Goal: Information Seeking & Learning: Learn about a topic

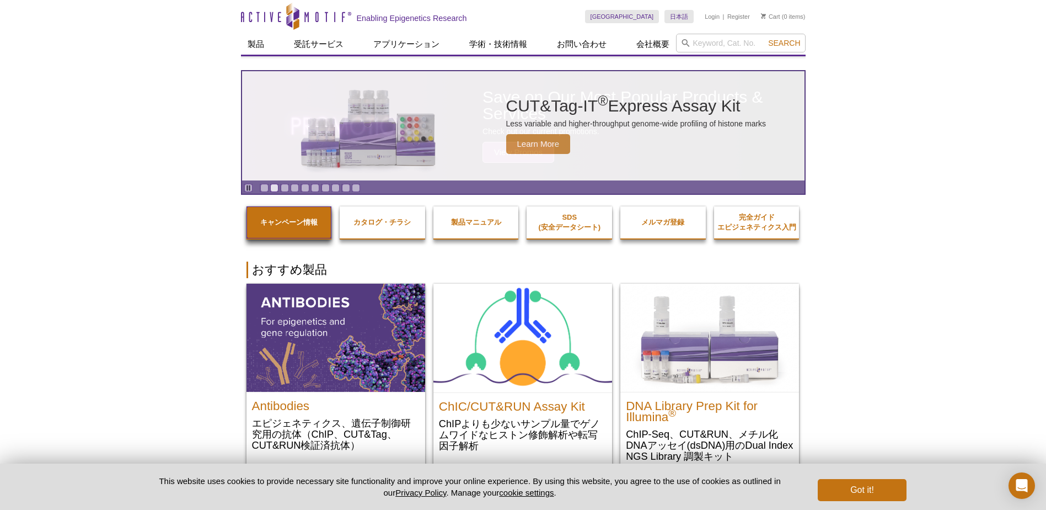
click at [288, 221] on strong "キャンペーン情報" at bounding box center [288, 222] width 57 height 8
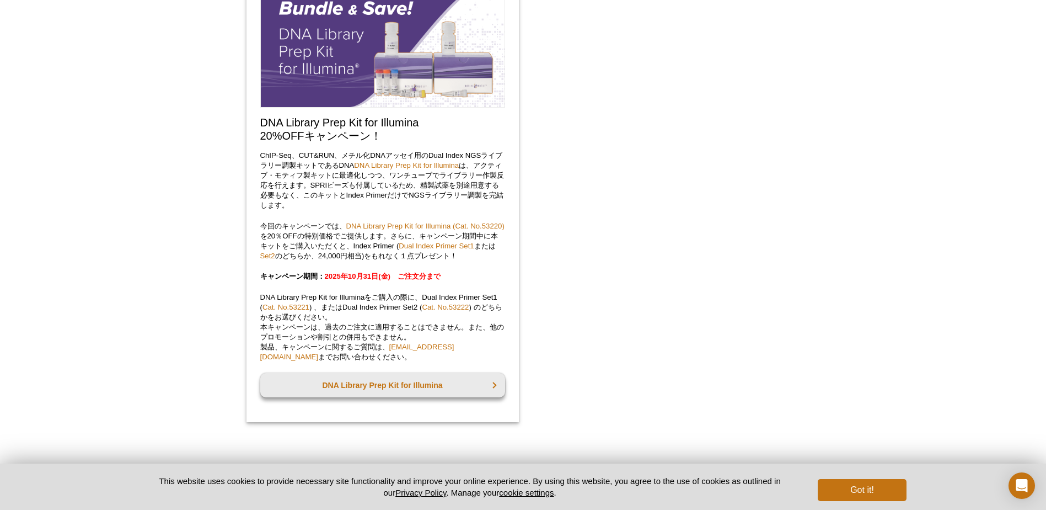
scroll to position [717, 0]
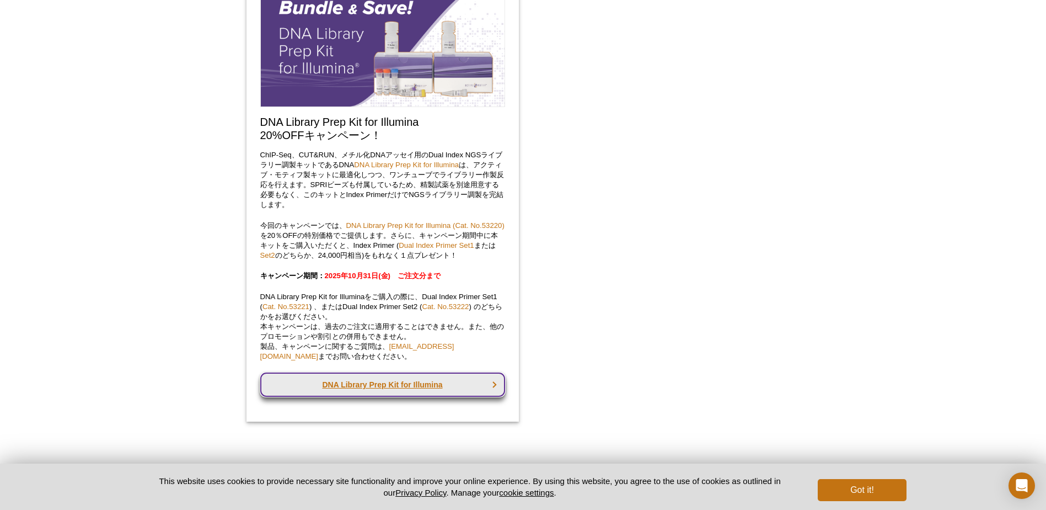
click at [356, 393] on link "DNA Library Prep Kit for Illumina" at bounding box center [382, 384] width 245 height 24
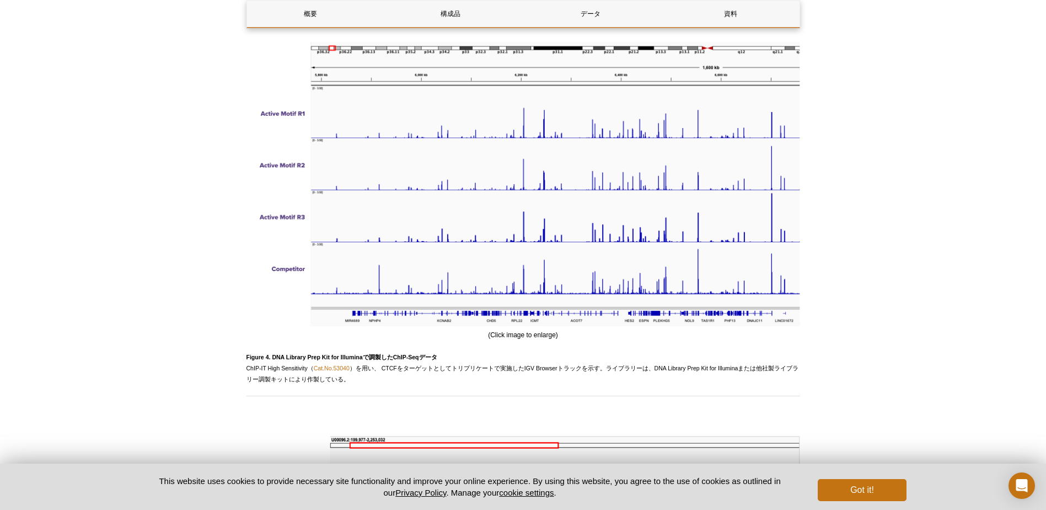
scroll to position [2316, 0]
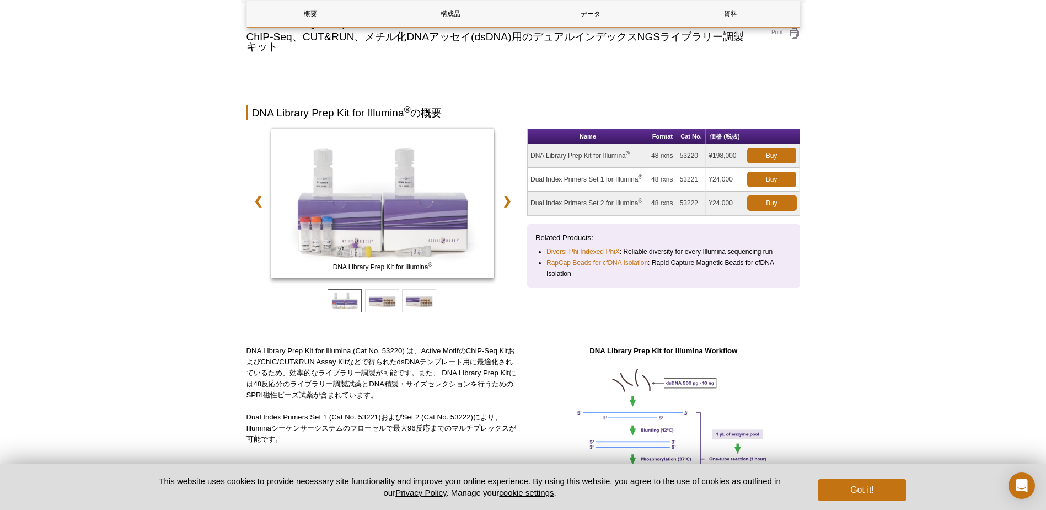
scroll to position [0, 0]
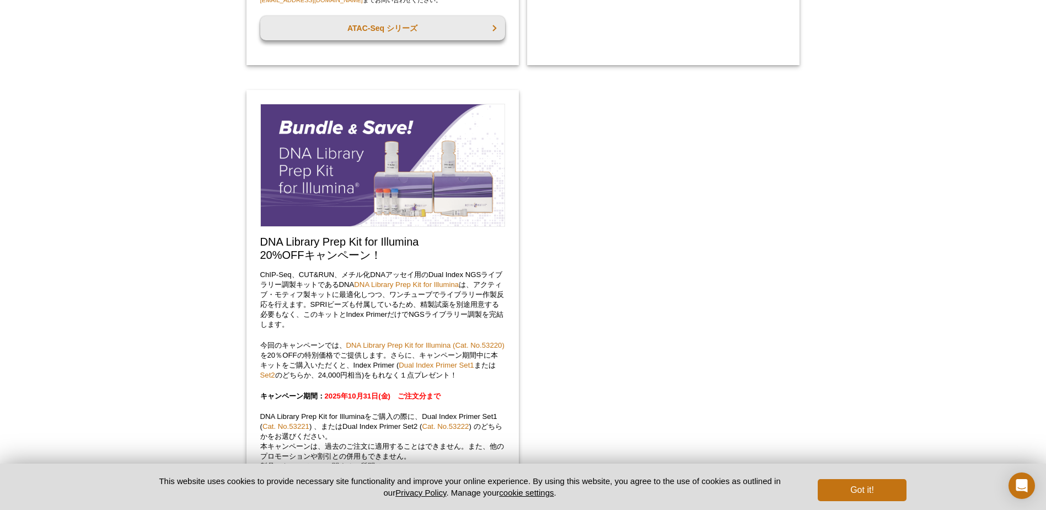
scroll to position [508, 0]
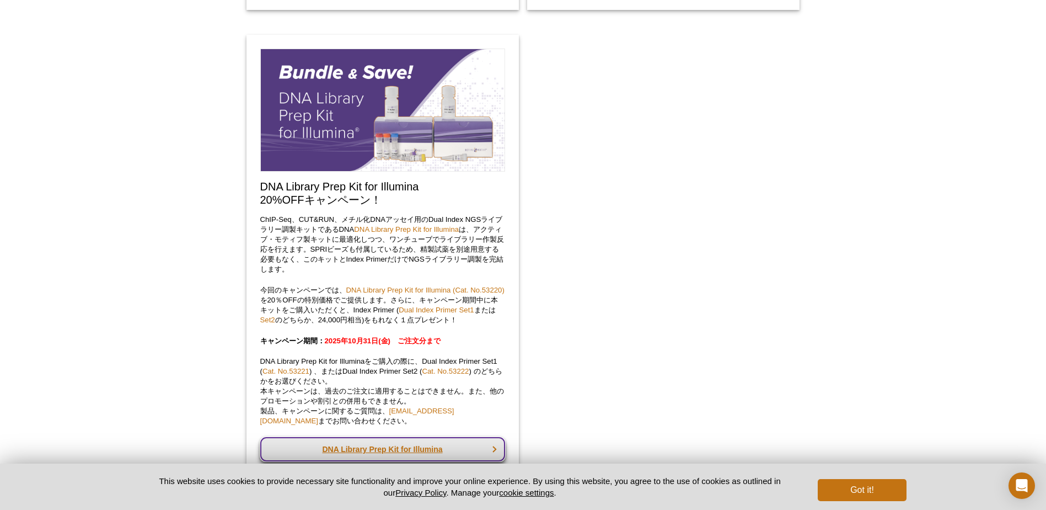
click at [337, 449] on link "DNA Library Prep Kit for Illumina" at bounding box center [382, 449] width 245 height 24
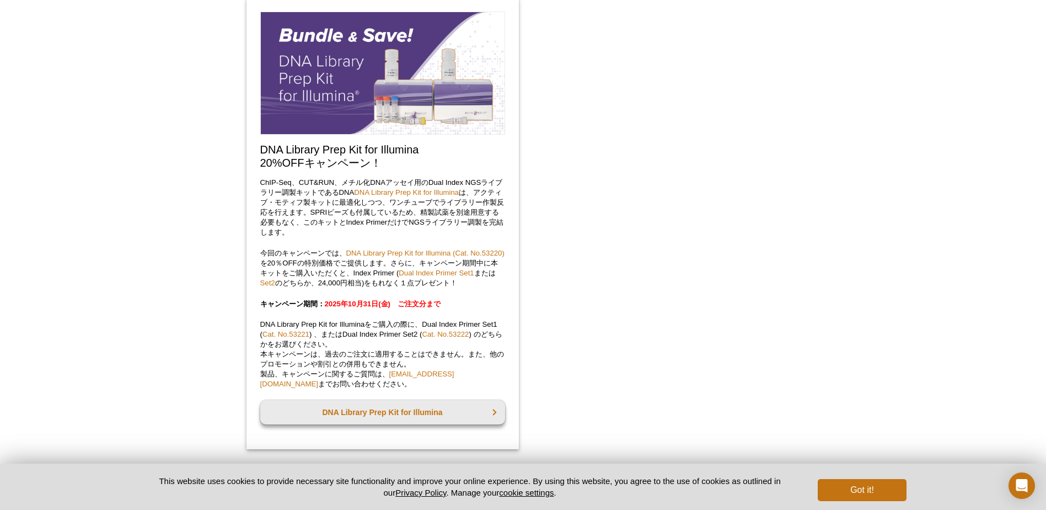
scroll to position [657, 0]
